Goal: Task Accomplishment & Management: Use online tool/utility

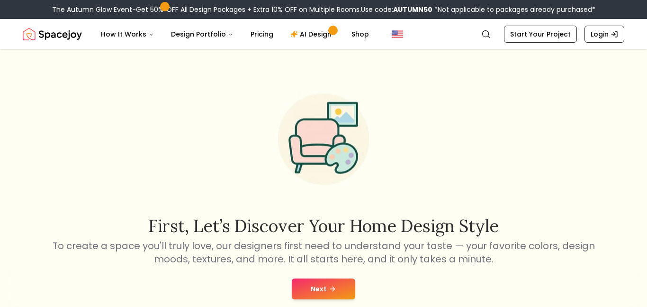
click at [304, 283] on button "Next" at bounding box center [323, 288] width 63 height 21
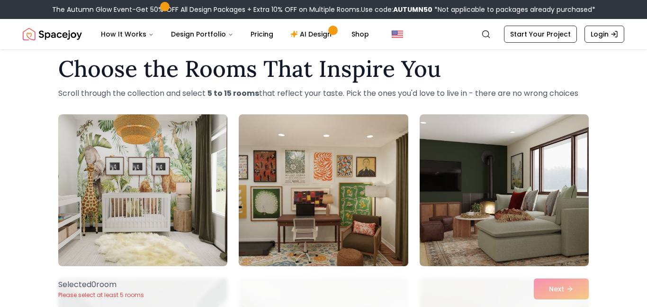
scroll to position [16, 0]
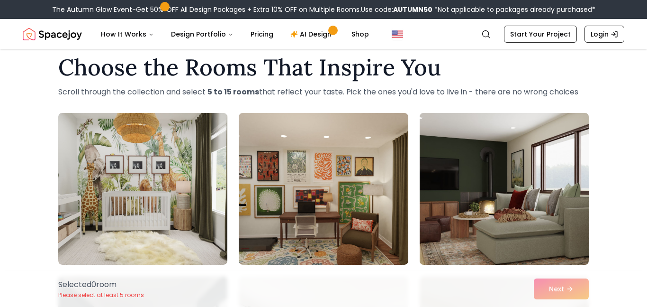
click at [571, 189] on img at bounding box center [504, 188] width 178 height 159
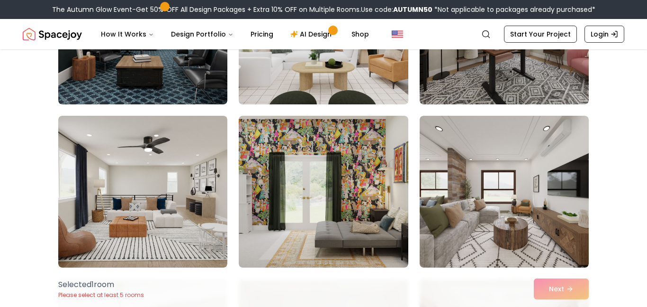
scroll to position [340, 0]
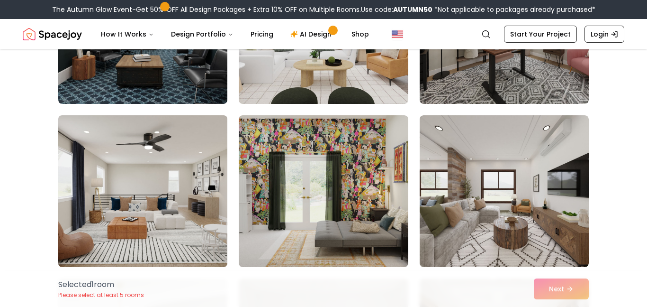
click at [152, 249] on img at bounding box center [143, 190] width 178 height 159
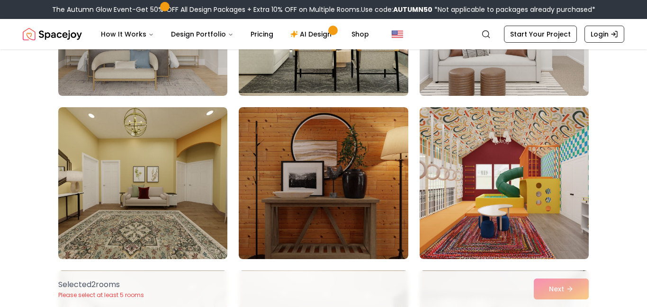
scroll to position [1000, 0]
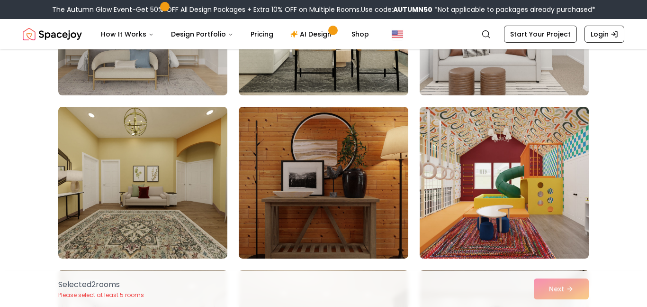
click at [527, 187] on img at bounding box center [504, 182] width 178 height 159
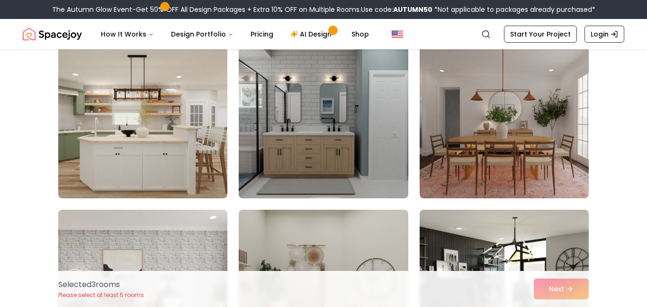
scroll to position [2528, 0]
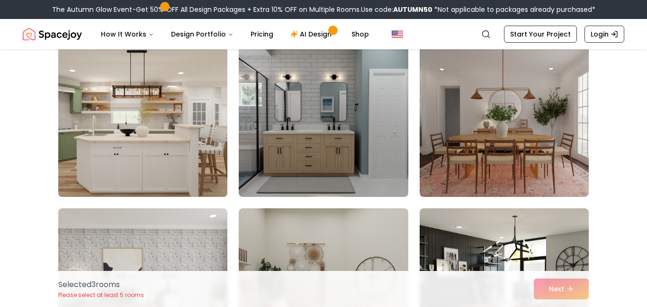
click at [189, 149] on img at bounding box center [143, 120] width 178 height 159
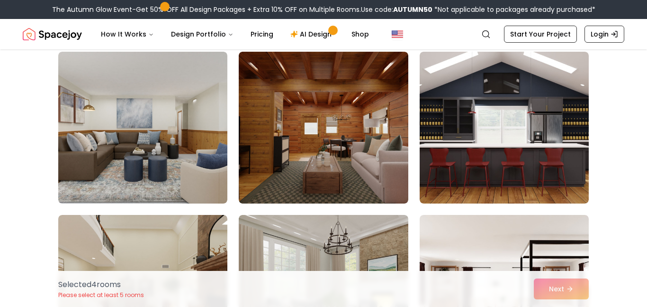
scroll to position [3174, 0]
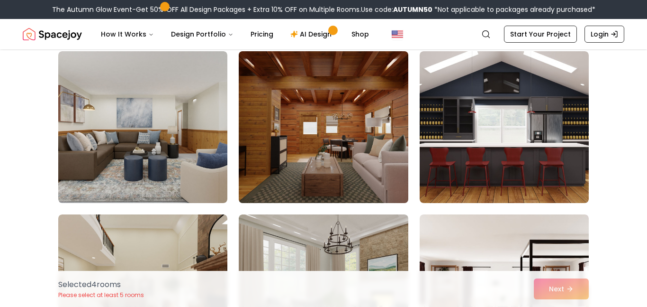
click at [369, 136] on img at bounding box center [324, 126] width 178 height 159
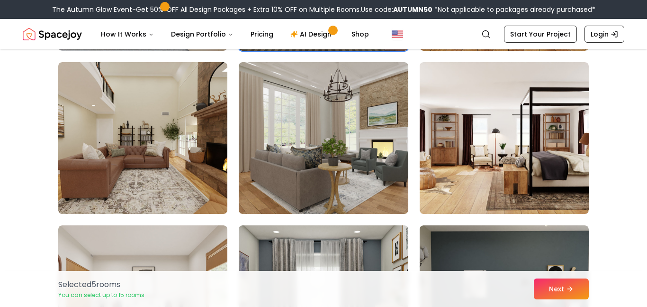
scroll to position [3327, 0]
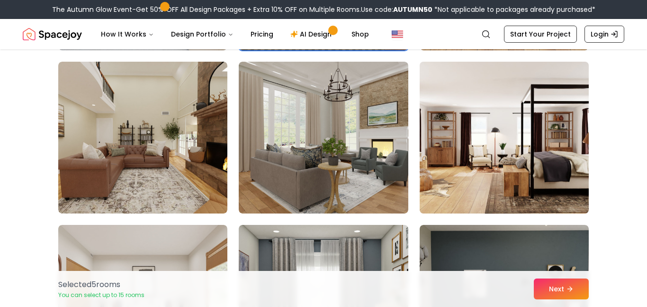
click at [552, 177] on img at bounding box center [504, 137] width 178 height 159
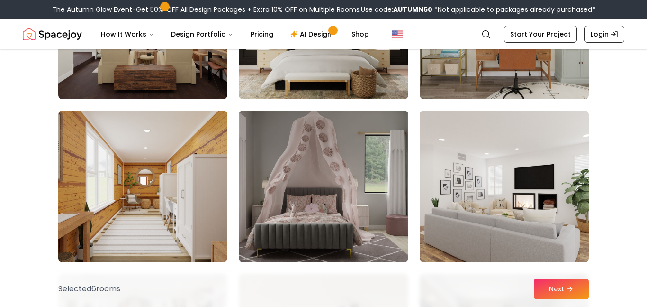
scroll to position [4583, 0]
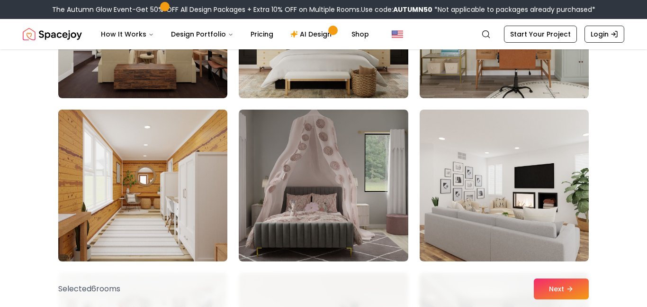
click at [190, 185] on img at bounding box center [143, 185] width 178 height 159
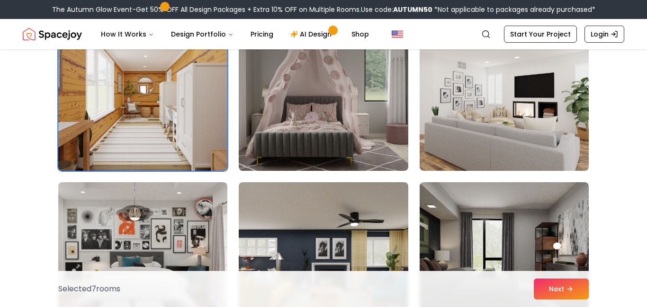
scroll to position [4675, 0]
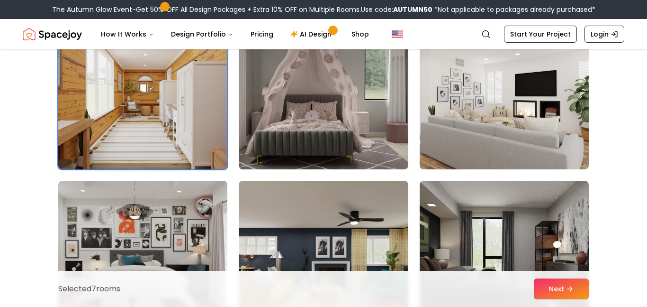
click at [552, 141] on img at bounding box center [504, 93] width 178 height 159
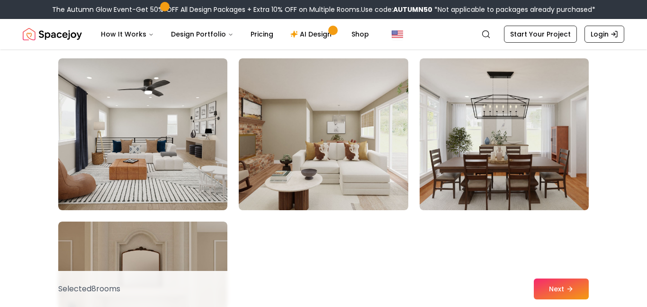
scroll to position [5288, 0]
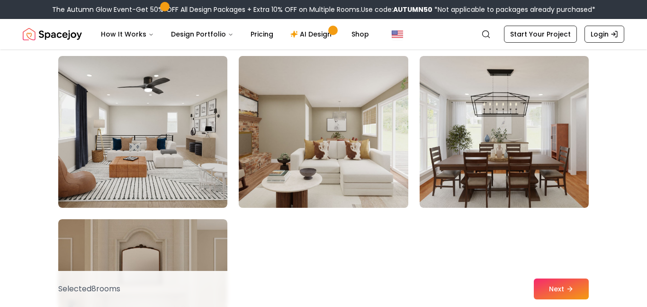
click at [370, 176] on img at bounding box center [324, 131] width 178 height 159
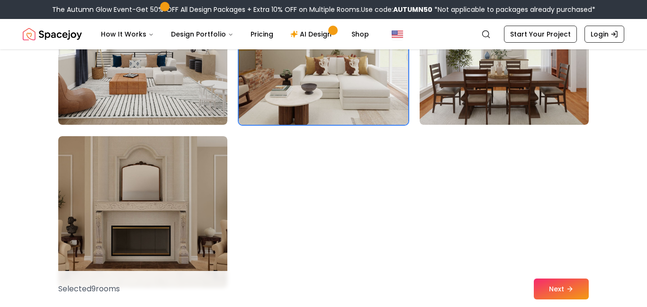
scroll to position [5317, 0]
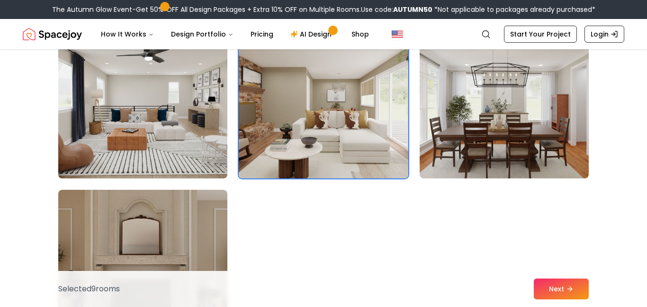
click at [159, 163] on img at bounding box center [143, 102] width 178 height 159
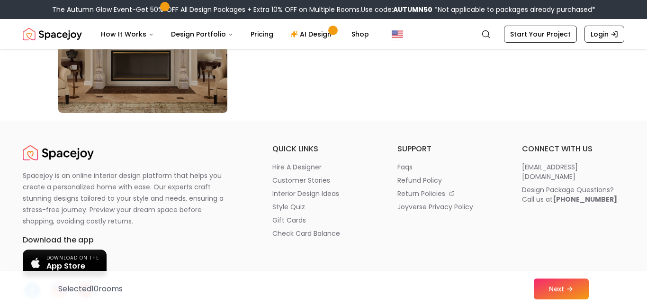
scroll to position [5547, 0]
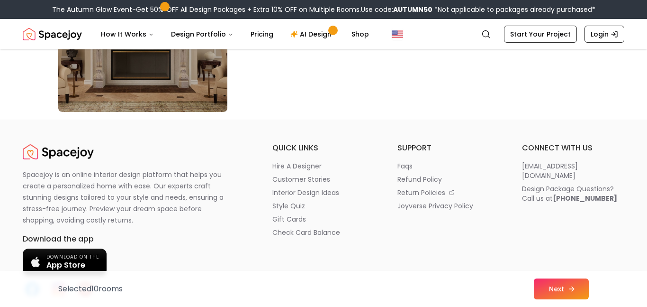
click at [562, 283] on button "Next" at bounding box center [561, 288] width 55 height 21
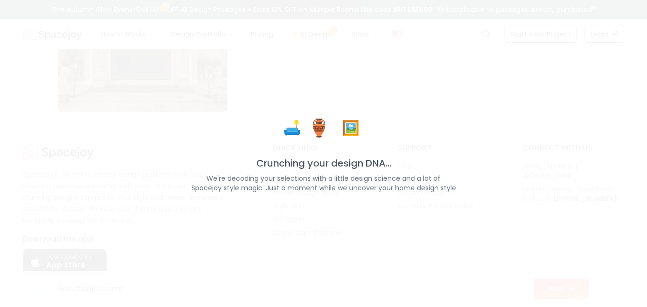
click at [562, 283] on div "🛋️ 🏺 🖼️ Crunching your design DNA... We're decoding your selections with a litt…" at bounding box center [323, 153] width 647 height 307
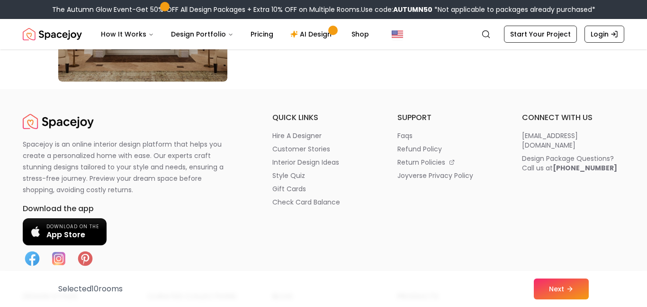
scroll to position [5547, 0]
